Goal: Find specific page/section: Find specific page/section

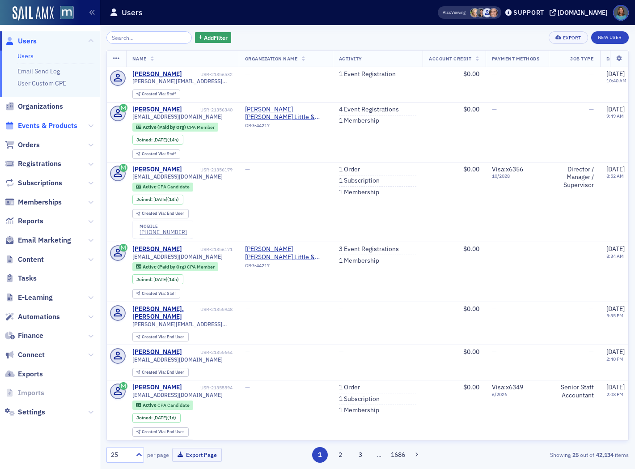
click at [48, 126] on span "Events & Products" at bounding box center [47, 126] width 59 height 10
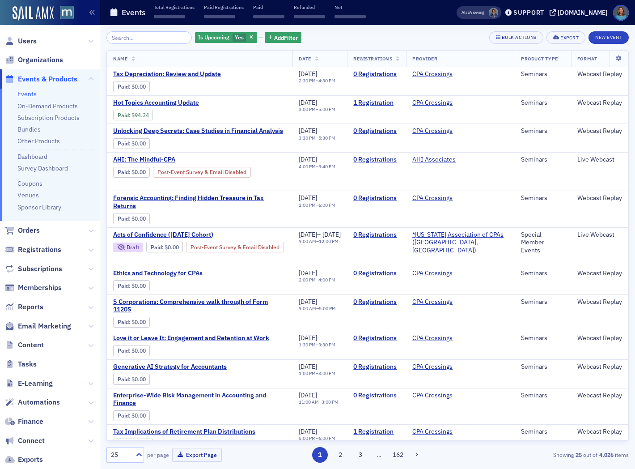
drag, startPoint x: 154, startPoint y: 38, endPoint x: 203, endPoint y: 57, distance: 51.8
click at [193, 53] on div "Is Upcoming Yes Add Filter Bulk Actions Export New Event Name Date Registration…" at bounding box center [367, 246] width 522 height 431
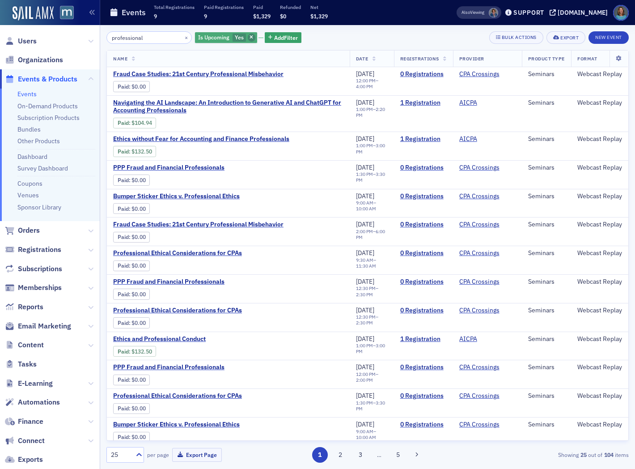
type input "professional"
click at [248, 36] on span "button" at bounding box center [252, 38] width 8 height 8
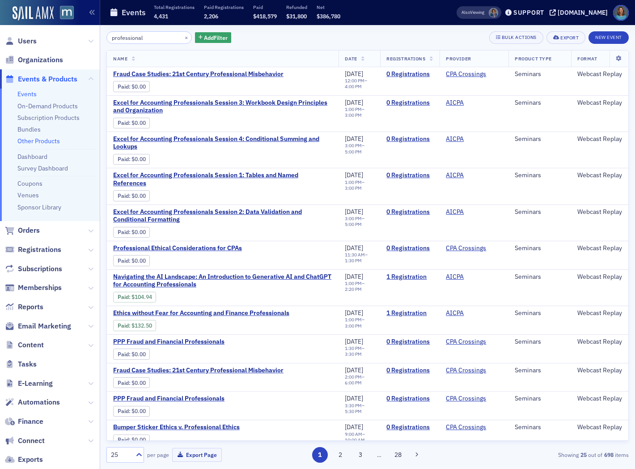
click at [52, 139] on link "Other Products" at bounding box center [38, 141] width 42 height 8
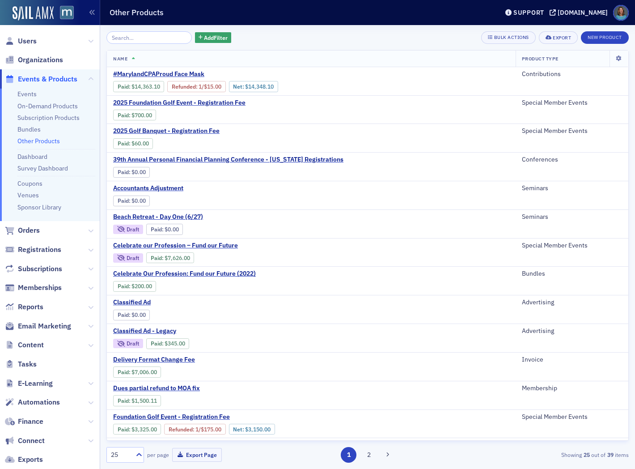
click at [122, 34] on input "search" at bounding box center [148, 37] width 85 height 13
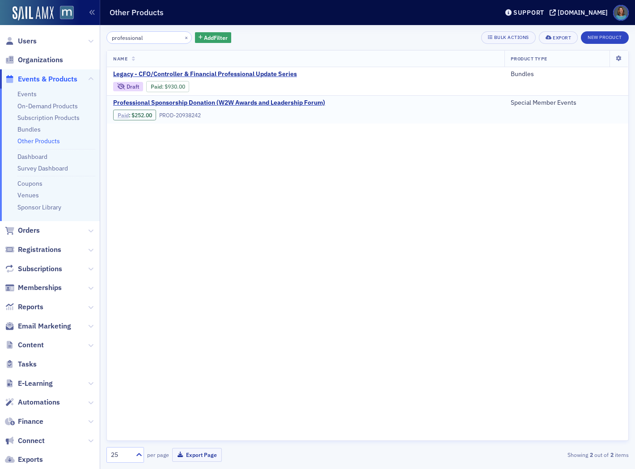
type input "professional"
click at [125, 115] on link "Paid" at bounding box center [123, 115] width 11 height 7
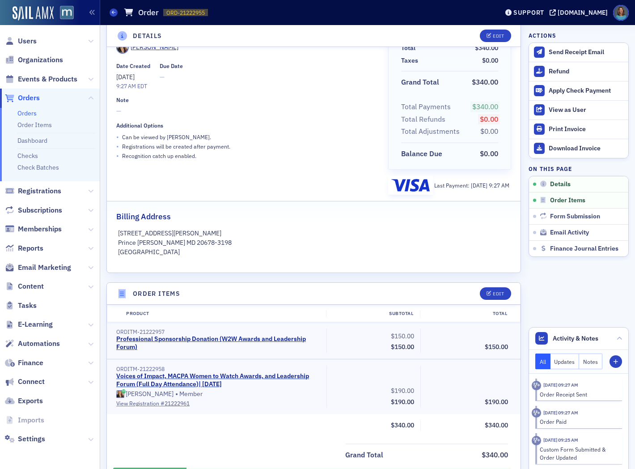
scroll to position [99, 0]
